Goal: Information Seeking & Learning: Learn about a topic

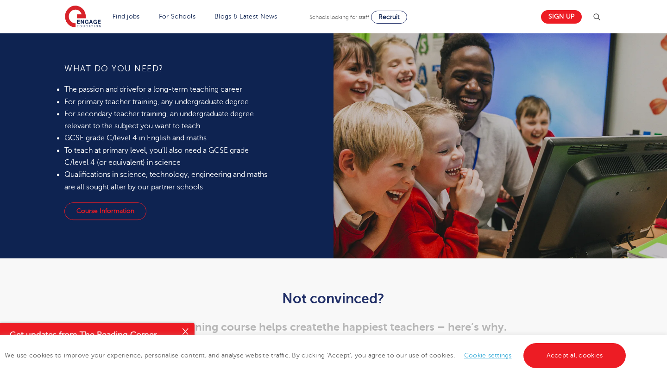
scroll to position [957, 0]
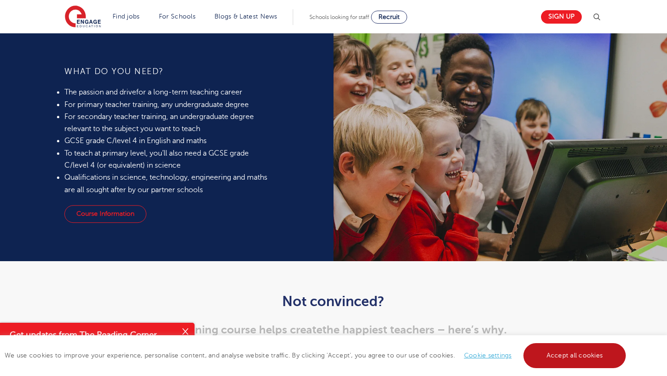
click at [541, 353] on link "Accept all cookies" at bounding box center [574, 355] width 103 height 25
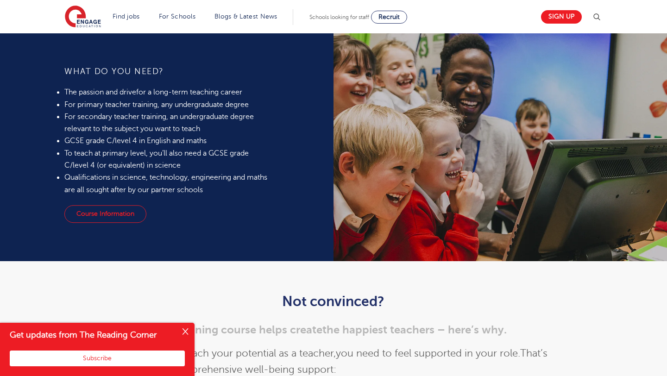
click at [185, 329] on button "Close" at bounding box center [185, 332] width 19 height 19
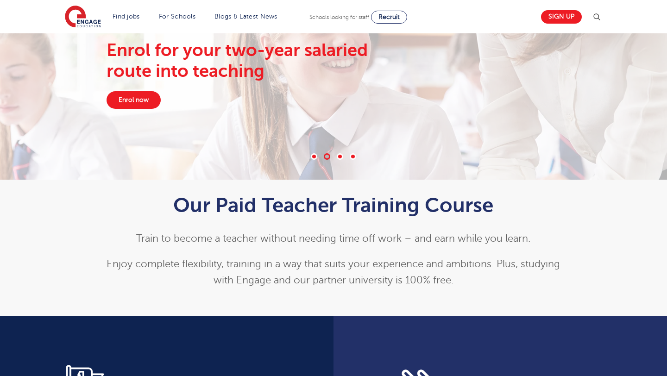
scroll to position [118, 0]
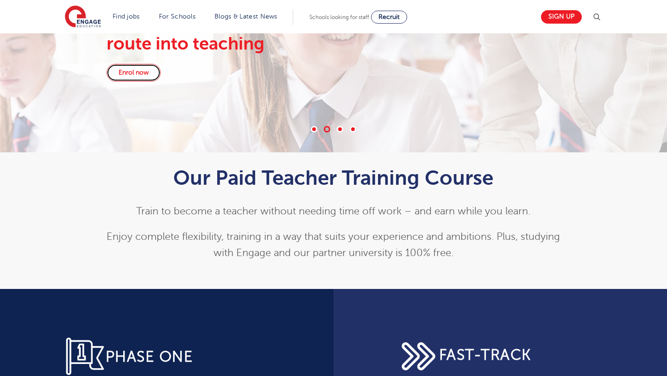
click at [136, 70] on link "Enrol now" at bounding box center [134, 73] width 54 height 18
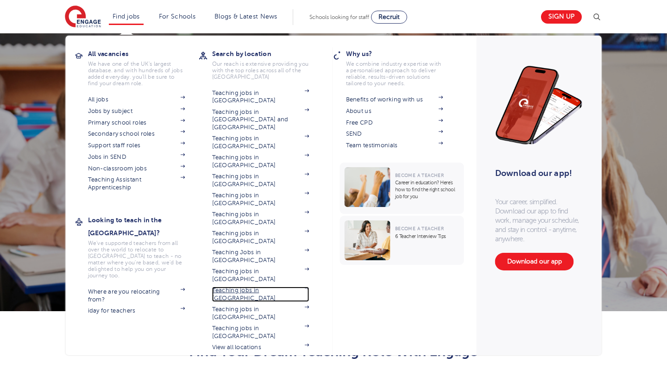
click at [271, 287] on link "Teaching jobs in [GEOGRAPHIC_DATA]" at bounding box center [260, 294] width 97 height 15
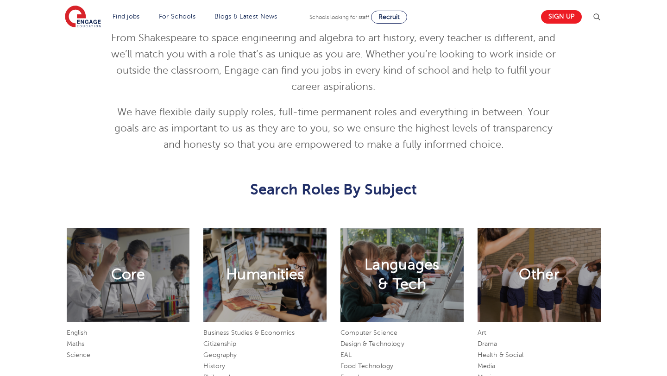
scroll to position [346, 0]
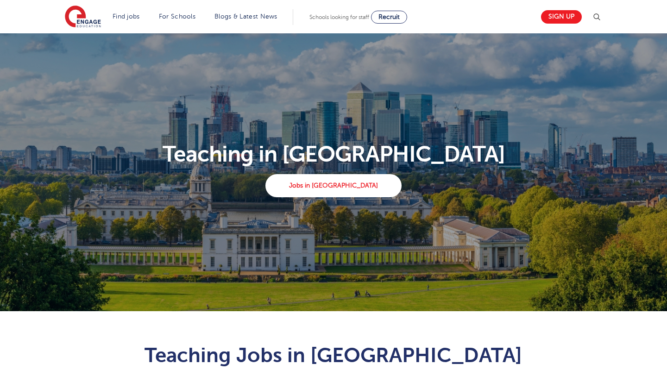
scroll to position [492, 0]
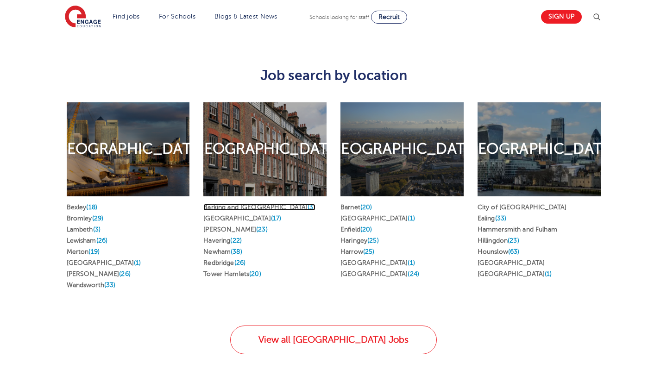
click at [264, 204] on link "Barking and Dagenham (3)" at bounding box center [259, 207] width 112 height 7
click at [502, 270] on link "Westminster (1)" at bounding box center [514, 273] width 75 height 7
click at [223, 237] on link "Havering (22)" at bounding box center [222, 240] width 38 height 7
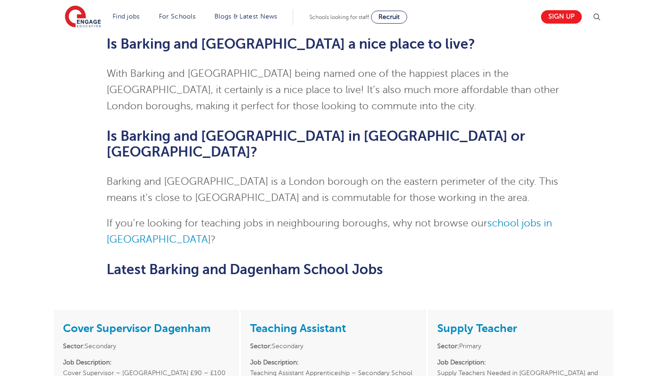
scroll to position [1755, 0]
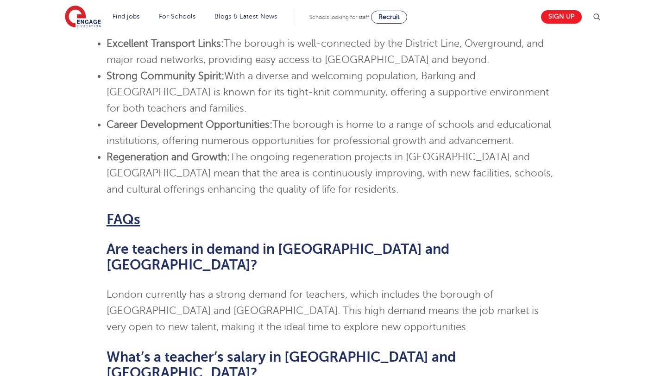
scroll to position [1331, 0]
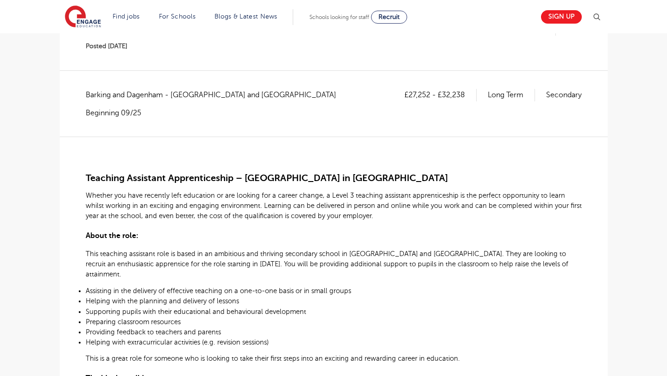
scroll to position [132, 0]
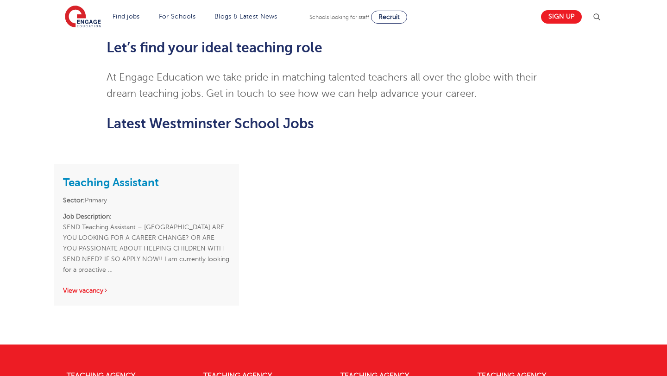
scroll to position [783, 0]
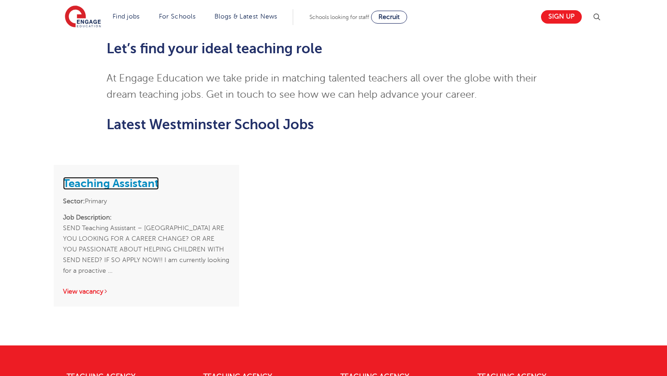
click at [124, 177] on link "Teaching Assistant" at bounding box center [111, 183] width 96 height 13
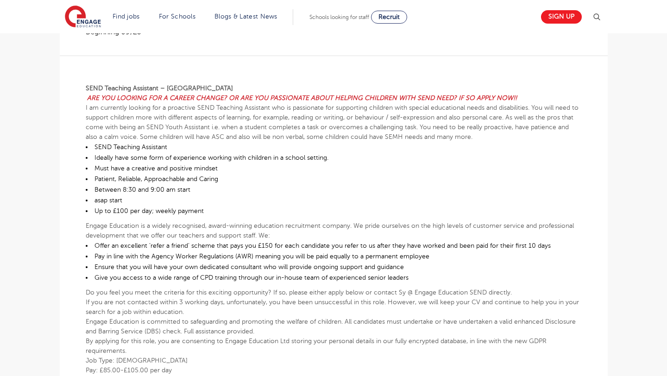
scroll to position [217, 0]
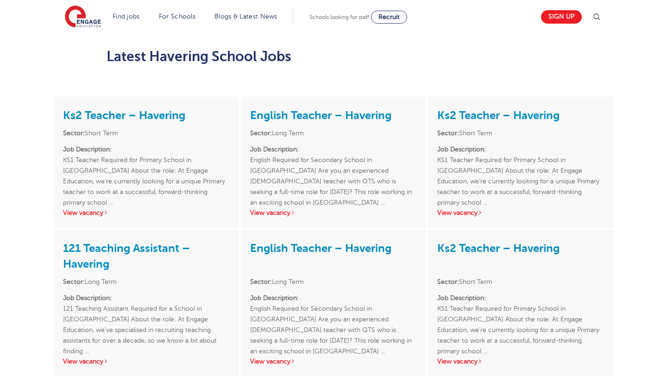
scroll to position [1503, 0]
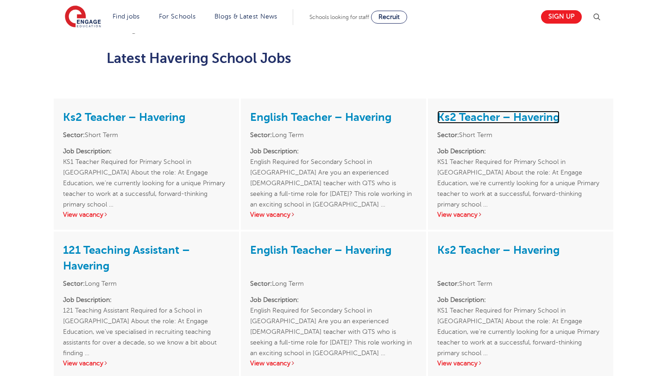
click at [518, 111] on link "Ks2 Teacher – Havering" at bounding box center [498, 117] width 122 height 13
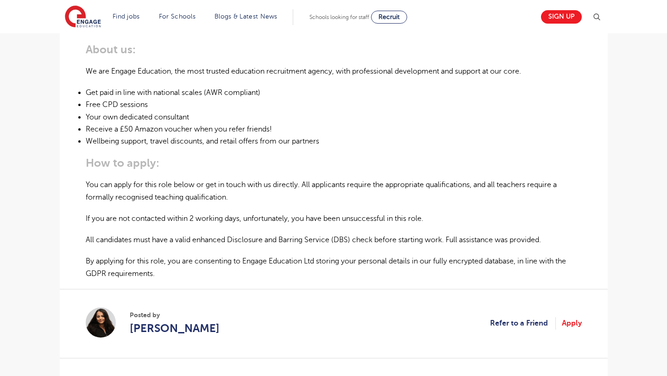
scroll to position [495, 0]
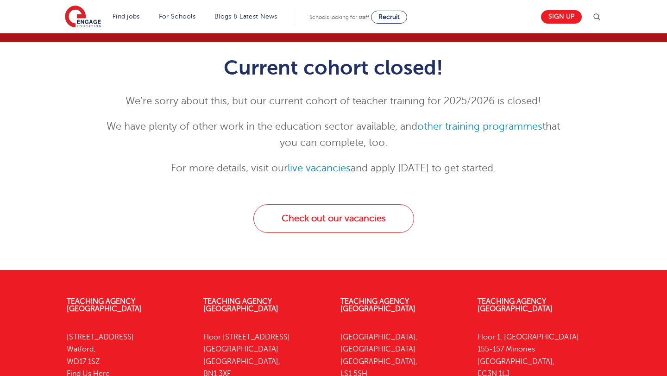
scroll to position [86, 0]
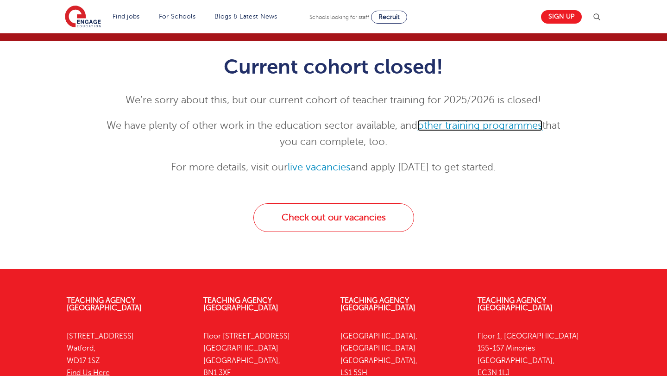
click at [483, 124] on link "other training programmes" at bounding box center [479, 125] width 125 height 11
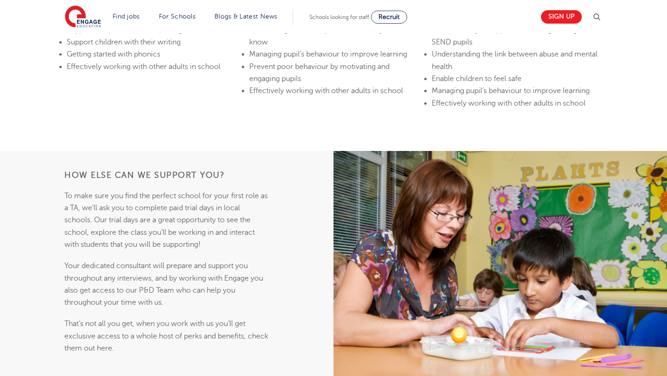
scroll to position [778, 0]
